Goal: Task Accomplishment & Management: Manage account settings

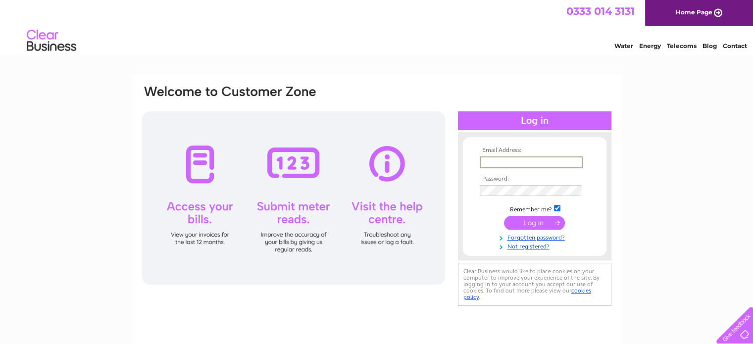
click at [490, 160] on input "text" at bounding box center [531, 163] width 103 height 12
type input "[EMAIL_ADDRESS][DOMAIN_NAME][PERSON_NAME]"
click at [504, 215] on input "submit" at bounding box center [534, 222] width 61 height 14
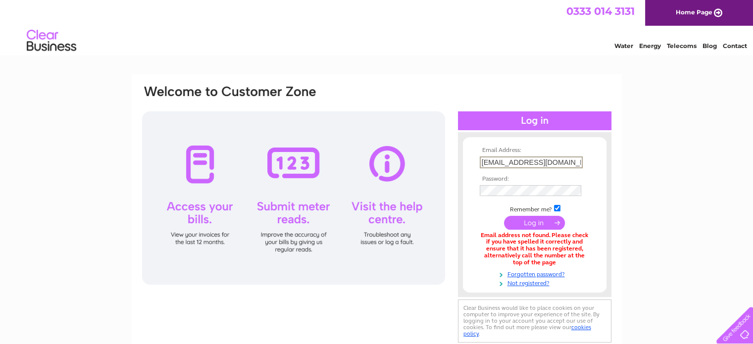
drag, startPoint x: 555, startPoint y: 163, endPoint x: 438, endPoint y: 178, distance: 118.3
click at [438, 178] on div "Email Address: admin@latortilla.scot Password:" at bounding box center [377, 214] width 472 height 261
type input "k"
type input "[EMAIL_ADDRESS][DOMAIN_NAME]"
click at [504, 215] on input "submit" at bounding box center [534, 222] width 61 height 14
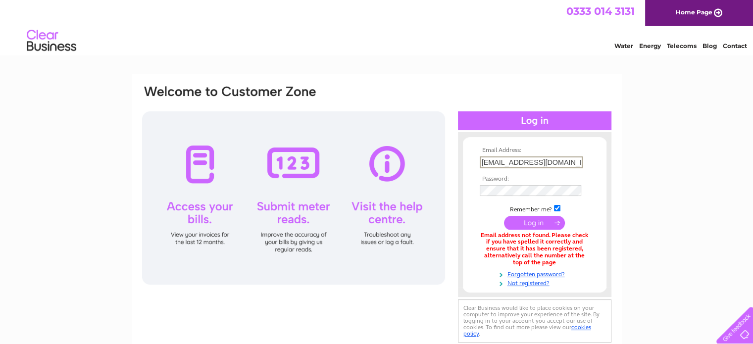
click at [529, 158] on input "[EMAIL_ADDRESS][DOMAIN_NAME]" at bounding box center [531, 163] width 103 height 12
type input "[EMAIL_ADDRESS][DOMAIN_NAME][PERSON_NAME]"
click at [504, 215] on input "submit" at bounding box center [534, 222] width 61 height 14
